Goal: Task Accomplishment & Management: Complete application form

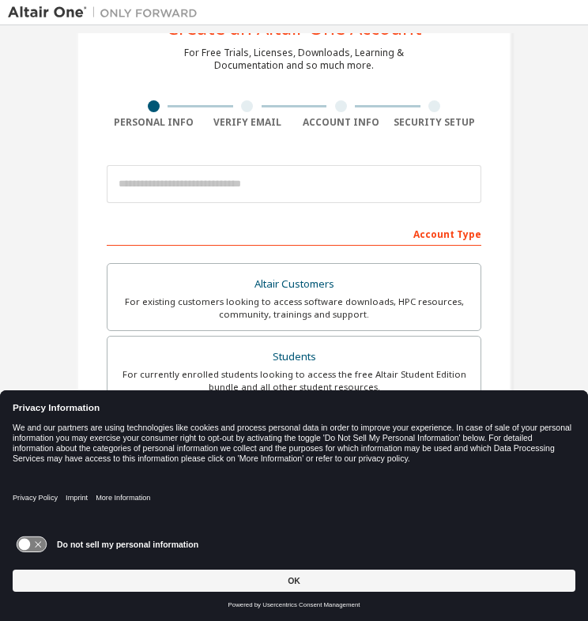
scroll to position [62, 0]
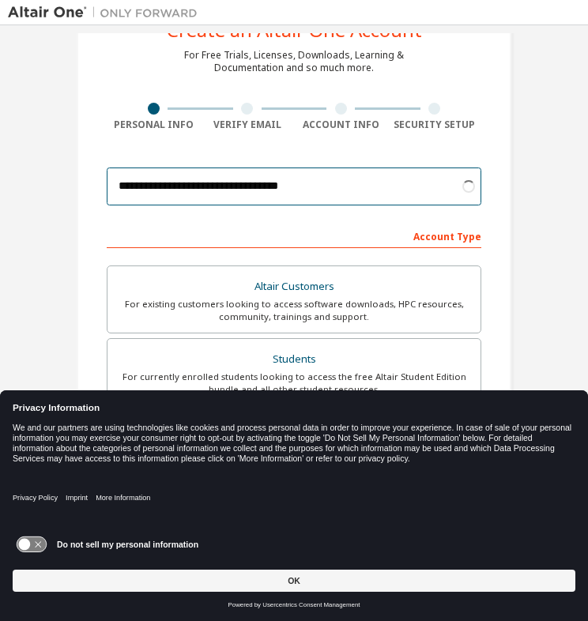
type input "**********"
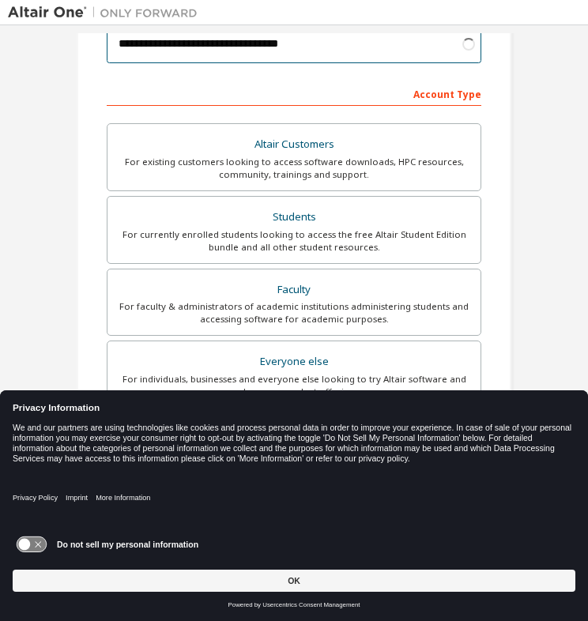
scroll to position [212, 0]
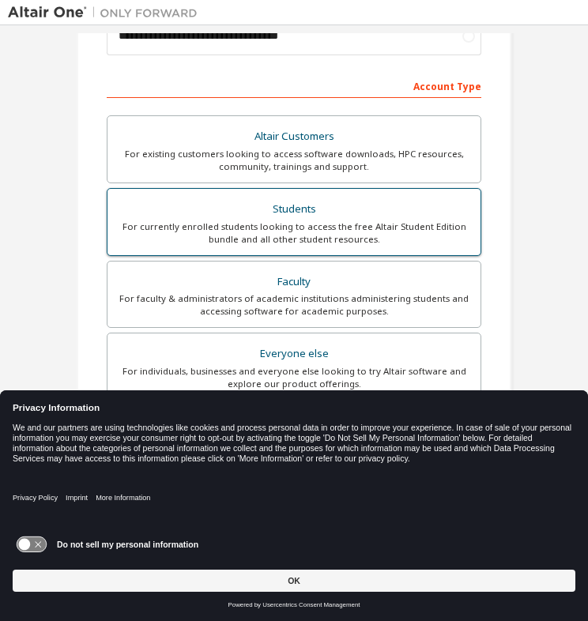
click at [346, 217] on div "Students" at bounding box center [294, 209] width 354 height 22
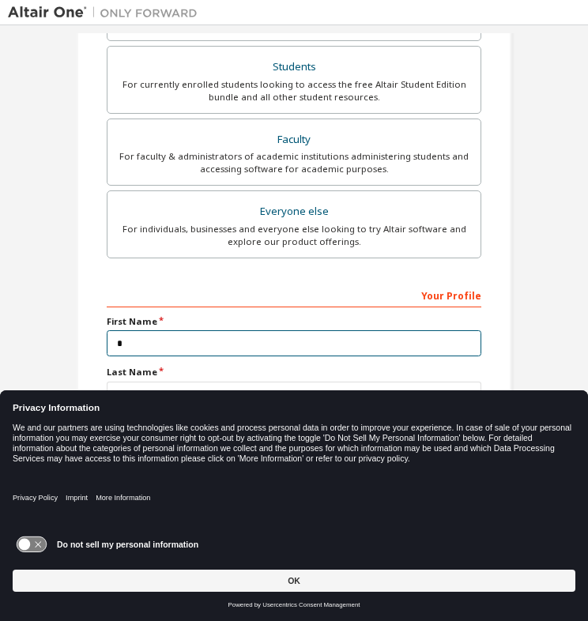
scroll to position [359, 0]
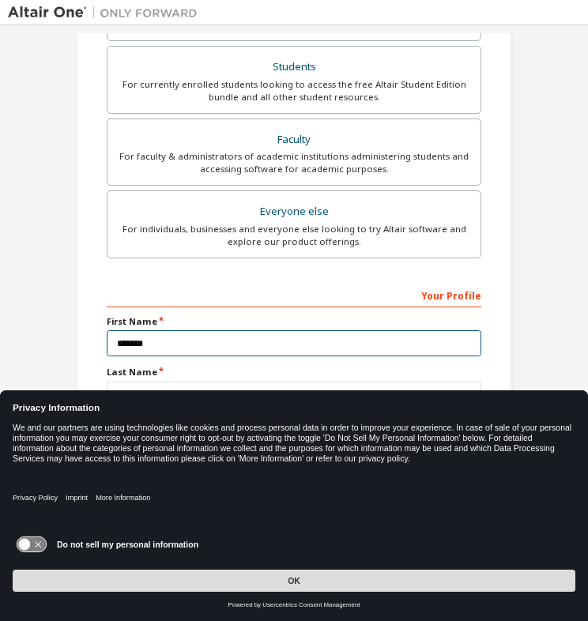
type input "*******"
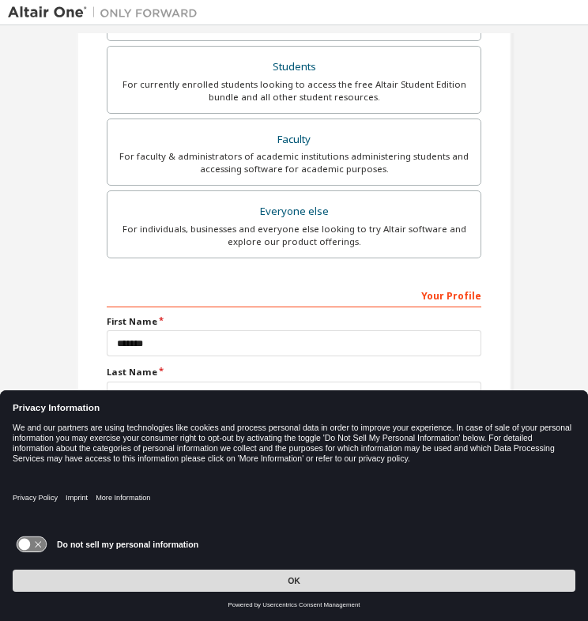
click at [286, 584] on button "OK" at bounding box center [294, 581] width 563 height 22
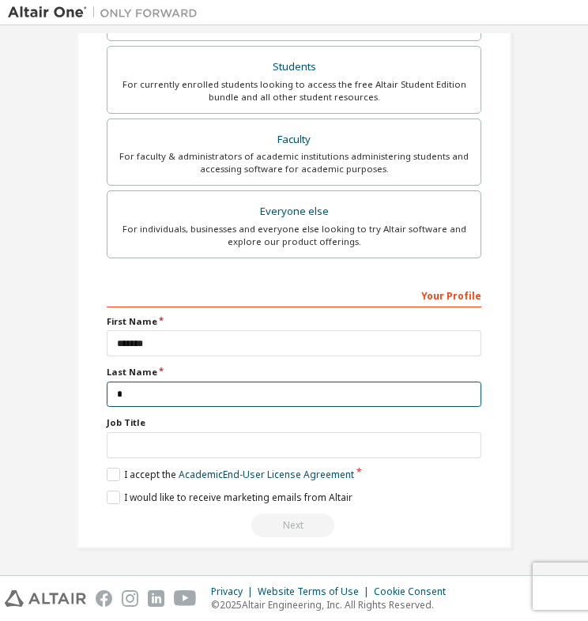
scroll to position [356, 0]
type input "******"
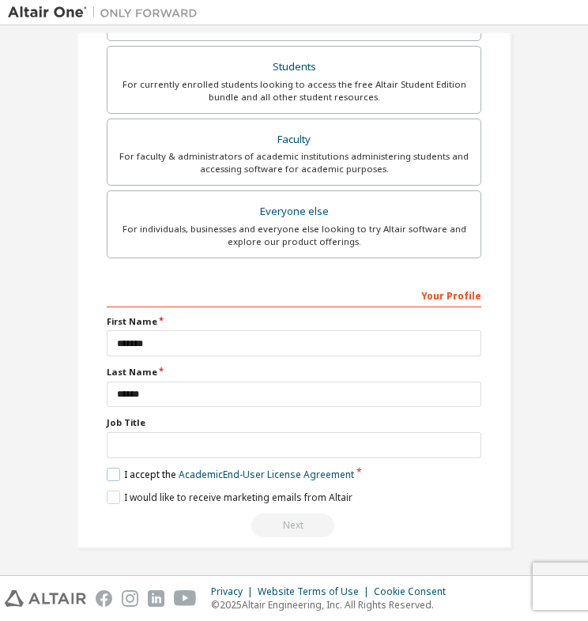
click at [108, 474] on label "I accept the Academic End-User License Agreement" at bounding box center [230, 474] width 247 height 13
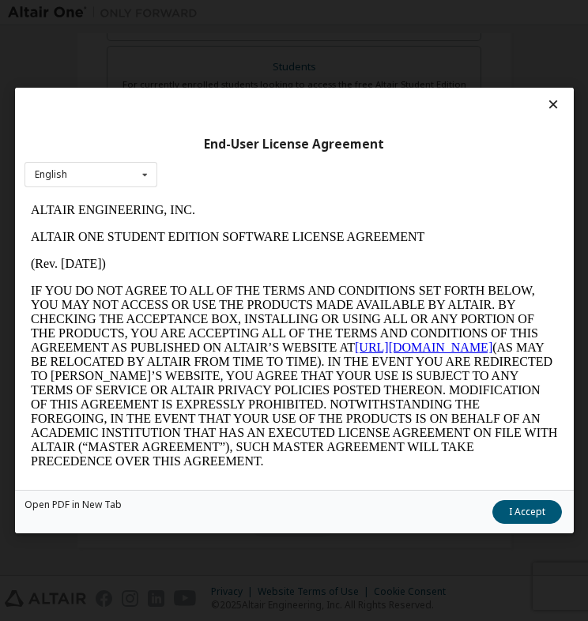
scroll to position [0, 0]
click at [526, 519] on button "I Accept" at bounding box center [527, 513] width 70 height 24
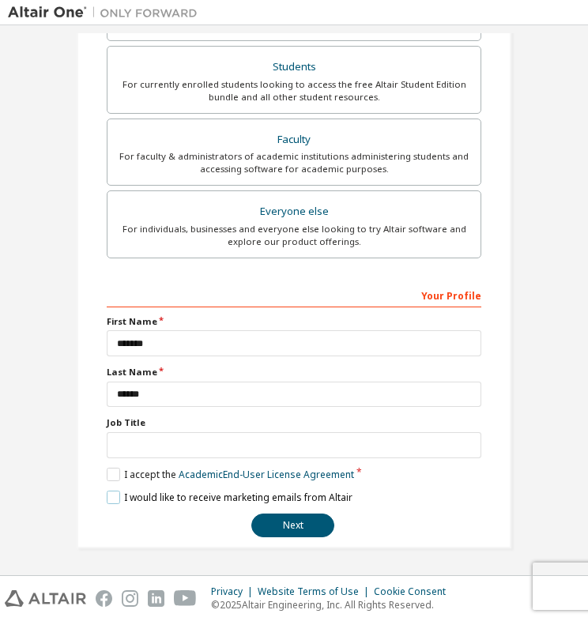
click at [111, 497] on label "I would like to receive marketing emails from Altair" at bounding box center [230, 497] width 246 height 13
click at [289, 527] on button "Next" at bounding box center [292, 526] width 83 height 24
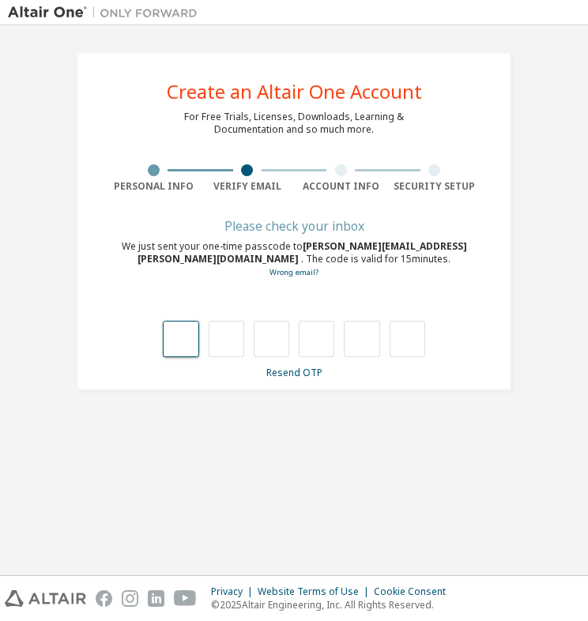
type input "*"
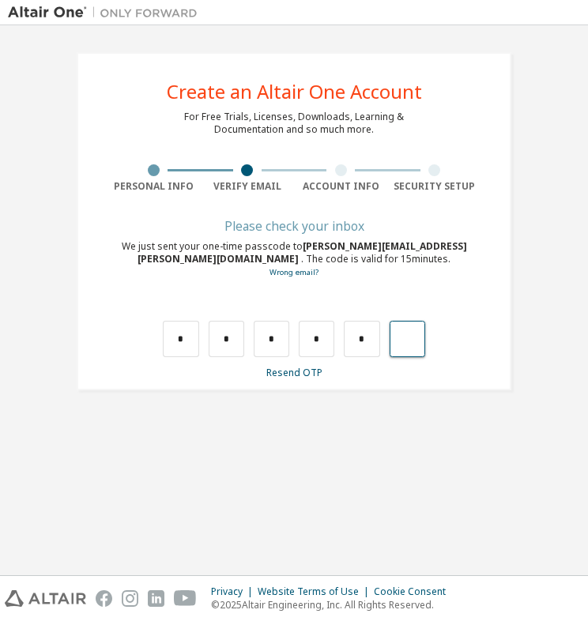
type input "*"
